Goal: Use online tool/utility: Utilize a website feature to perform a specific function

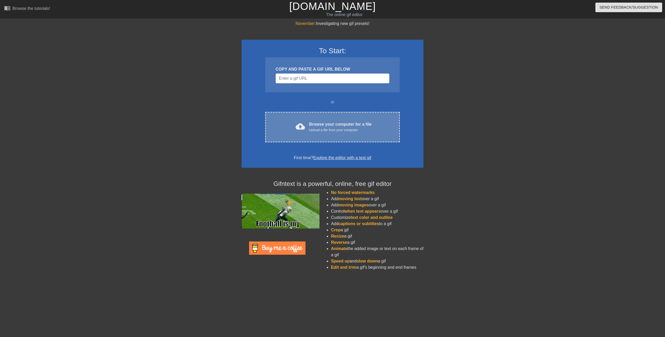
click at [337, 115] on div "cloud_upload Browse your computer for a file Upload a file from your computer C…" at bounding box center [332, 127] width 134 height 30
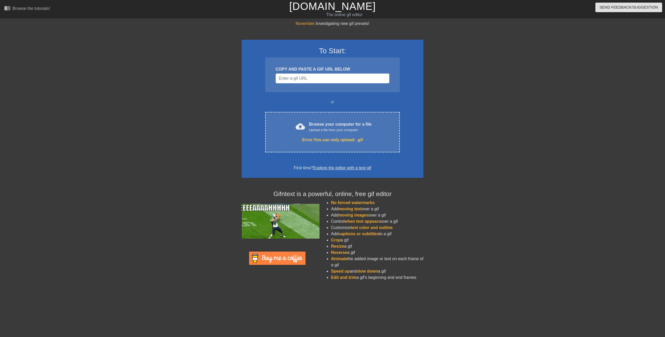
click at [208, 212] on div "November: Investigating new gif presets! To Start: COPY AND PASTE A GIF URL BEL…" at bounding box center [332, 153] width 665 height 264
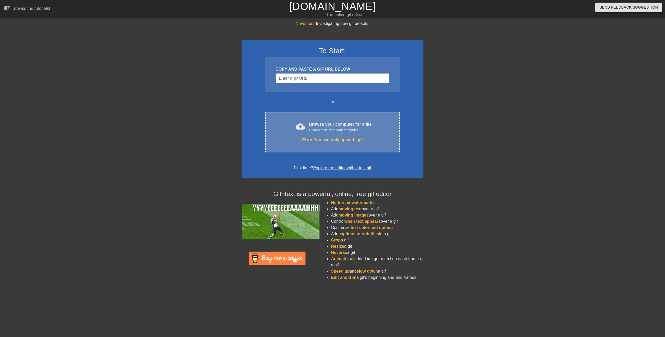
click at [315, 131] on div "Upload a file from your computer" at bounding box center [340, 129] width 63 height 5
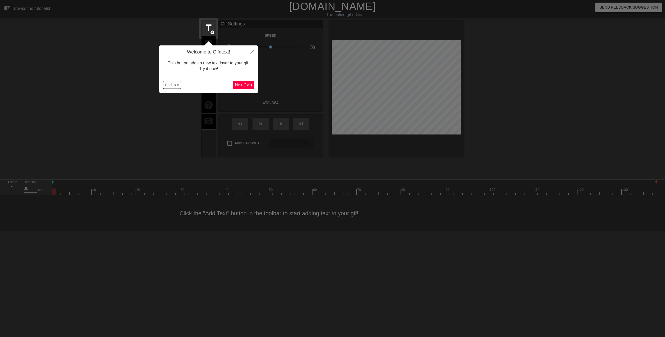
click at [179, 84] on button "End tour" at bounding box center [172, 85] width 18 height 8
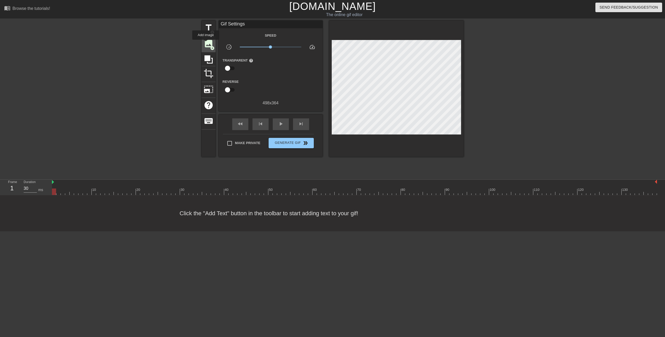
click at [206, 43] on span "image" at bounding box center [209, 44] width 10 height 10
click at [210, 45] on span "image" at bounding box center [209, 44] width 10 height 10
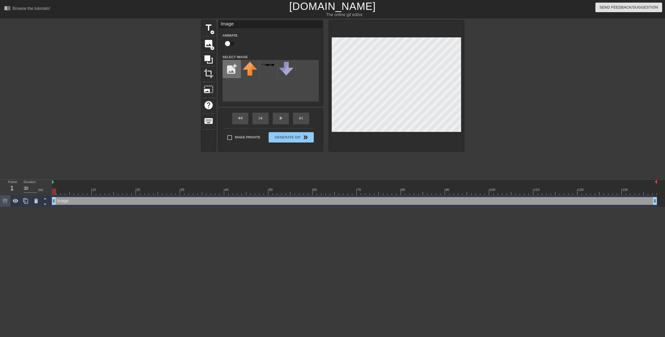
click at [235, 67] on input "file" at bounding box center [232, 69] width 18 height 18
type input "C:\fakepath\7ccb010d8fddc4bcd84587ef3c34d100.jpg"
click at [490, 189] on div "menu_book Browse the tutorials! [DOMAIN_NAME] The online gif editor Send Feedba…" at bounding box center [332, 103] width 665 height 207
click at [254, 72] on img at bounding box center [249, 75] width 15 height 26
click at [377, 0] on html "menu_book Browse the tutorials! [DOMAIN_NAME] The online gif editor Send Feedba…" at bounding box center [332, 103] width 665 height 207
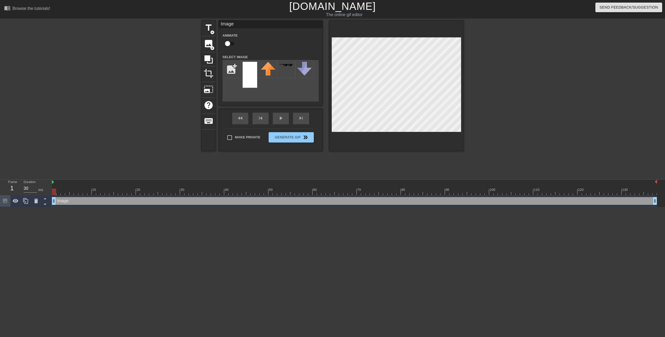
click at [394, 170] on div "title add_circle image add_circle crop photo_size_select_large help keyboard Im…" at bounding box center [332, 99] width 262 height 156
click at [388, 22] on div at bounding box center [396, 86] width 134 height 131
click at [478, 45] on div "title add_circle image add_circle crop photo_size_select_large help keyboard Im…" at bounding box center [332, 99] width 665 height 156
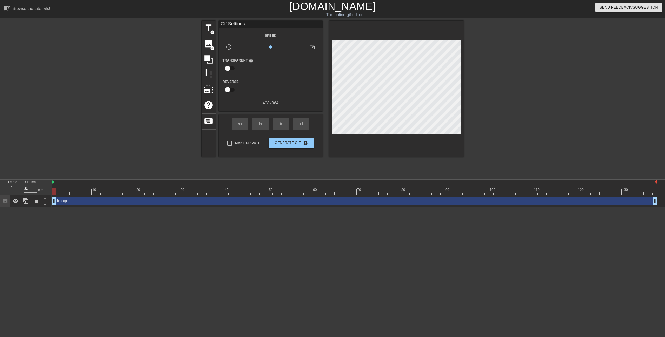
click at [322, 156] on div "title add_circle image add_circle crop photo_size_select_large help keyboard Gi…" at bounding box center [332, 99] width 262 height 156
click at [293, 143] on span "Generate Gif double_arrow" at bounding box center [290, 143] width 41 height 6
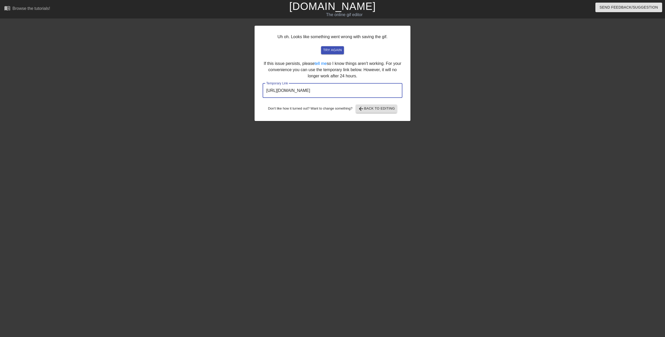
click at [375, 91] on input "[URL][DOMAIN_NAME]" at bounding box center [332, 90] width 140 height 15
